Goal: Feedback & Contribution: Submit feedback/report problem

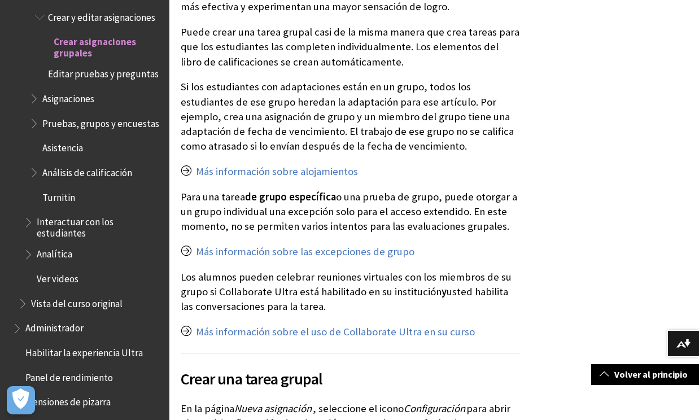
scroll to position [1138, 0]
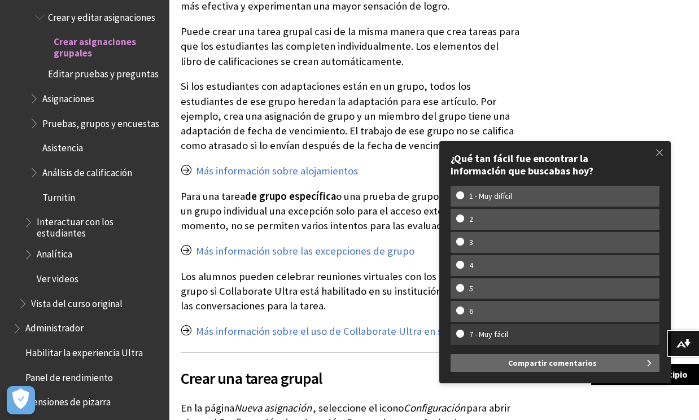
click at [497, 334] on w-span "7 - Muy fácil" at bounding box center [488, 335] width 65 height 10
click at [463, 334] on input "7 - Muy fácil" at bounding box center [459, 333] width 7 height 7
radio input "true"
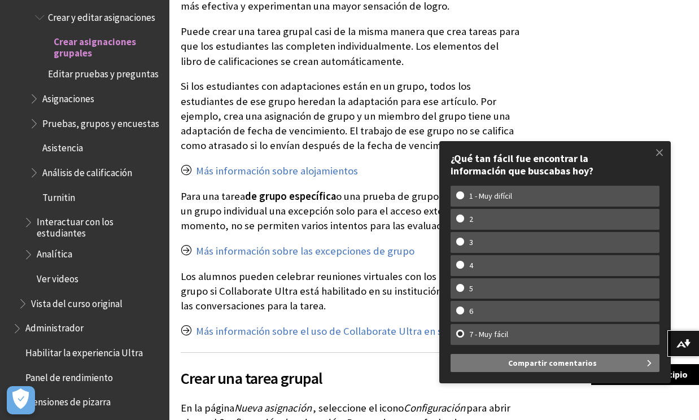
click at [633, 359] on button "Compartir comentarios" at bounding box center [554, 363] width 209 height 18
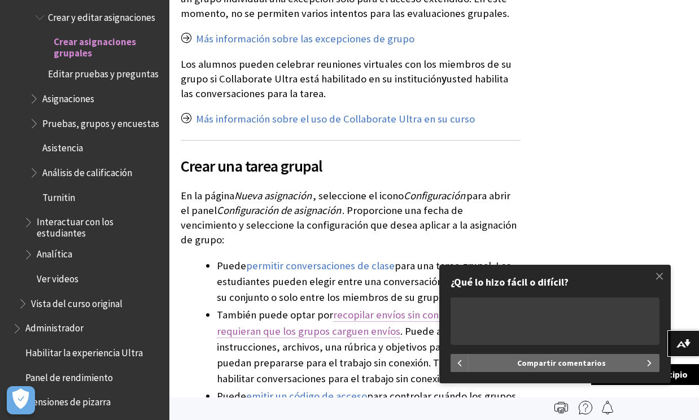
scroll to position [1338, 0]
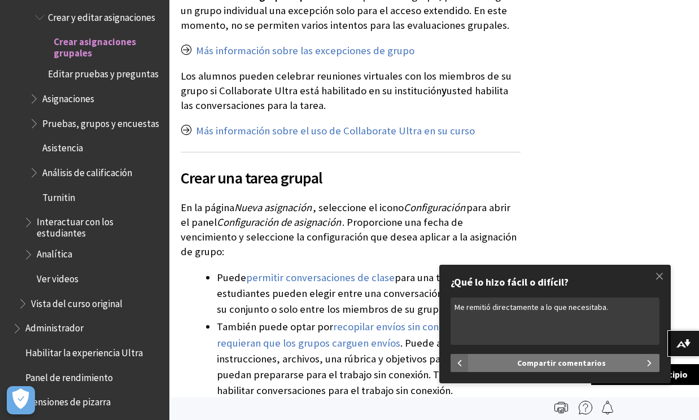
type textarea "Me remitió directamente a lo que necesitaba."
click at [615, 366] on button "Compartir comentarios" at bounding box center [564, 363] width 191 height 18
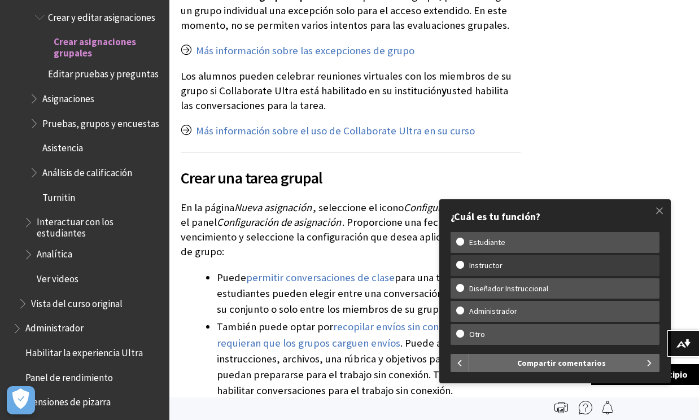
click at [496, 266] on w-span "Instructor" at bounding box center [485, 266] width 59 height 10
click at [463, 266] on input "Instructor" at bounding box center [459, 264] width 7 height 7
radio input "true"
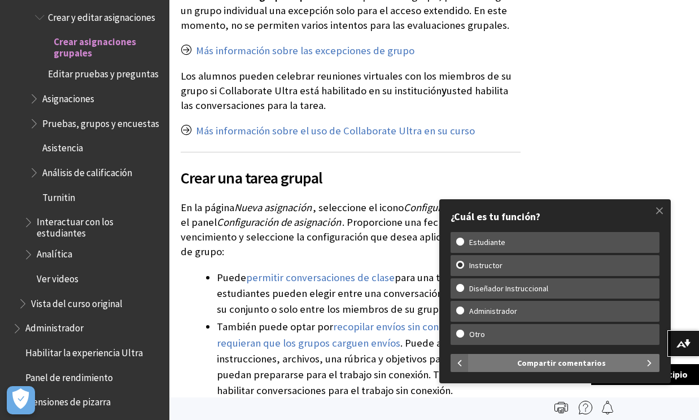
click at [650, 360] on button "Compartir comentarios" at bounding box center [564, 363] width 191 height 18
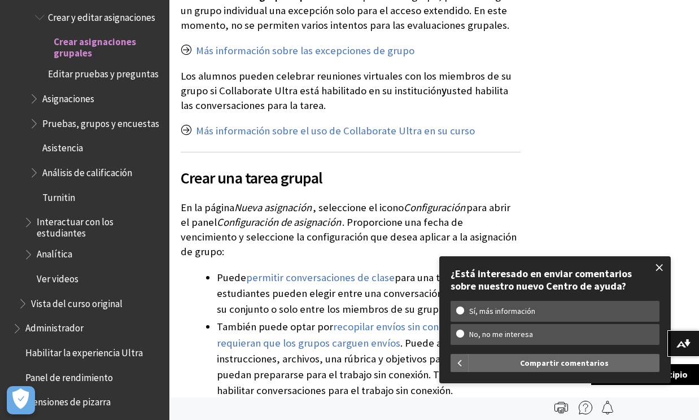
click at [655, 269] on span at bounding box center [659, 268] width 24 height 24
